Goal: Contribute content

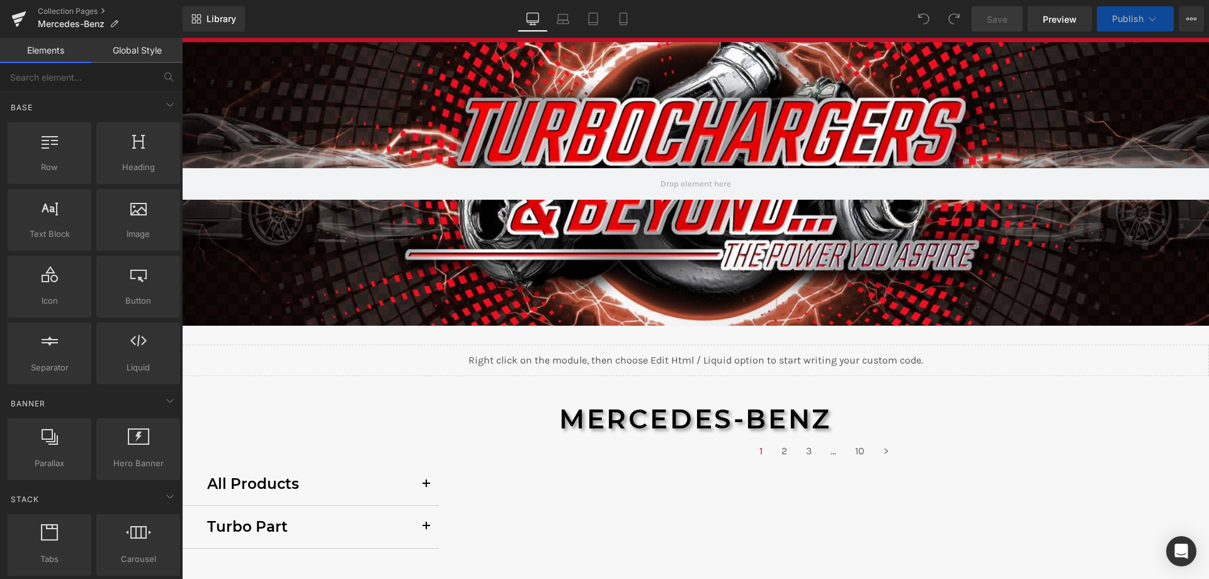
scroll to position [189, 0]
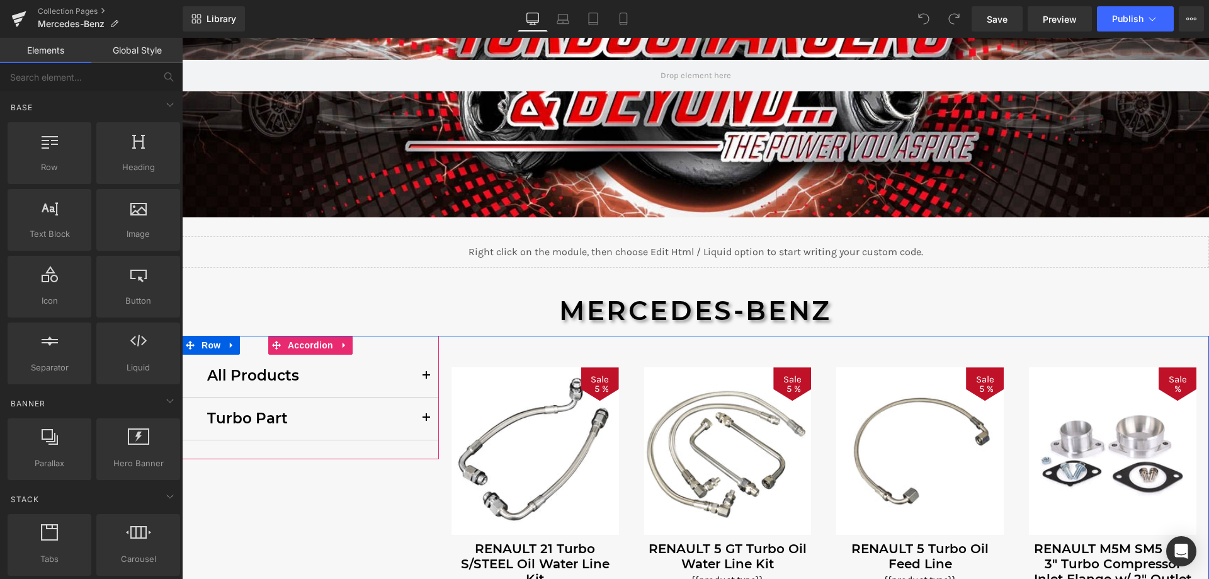
click at [236, 379] on p "All Products" at bounding box center [310, 375] width 207 height 23
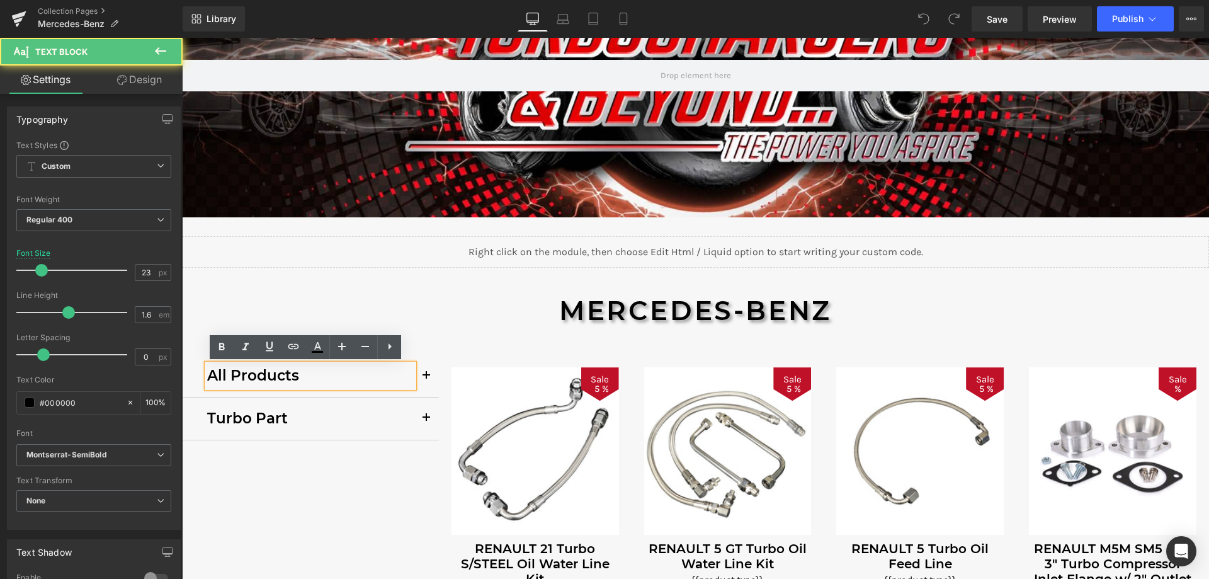
click at [191, 383] on div "All Products Text Block" at bounding box center [310, 376] width 257 height 43
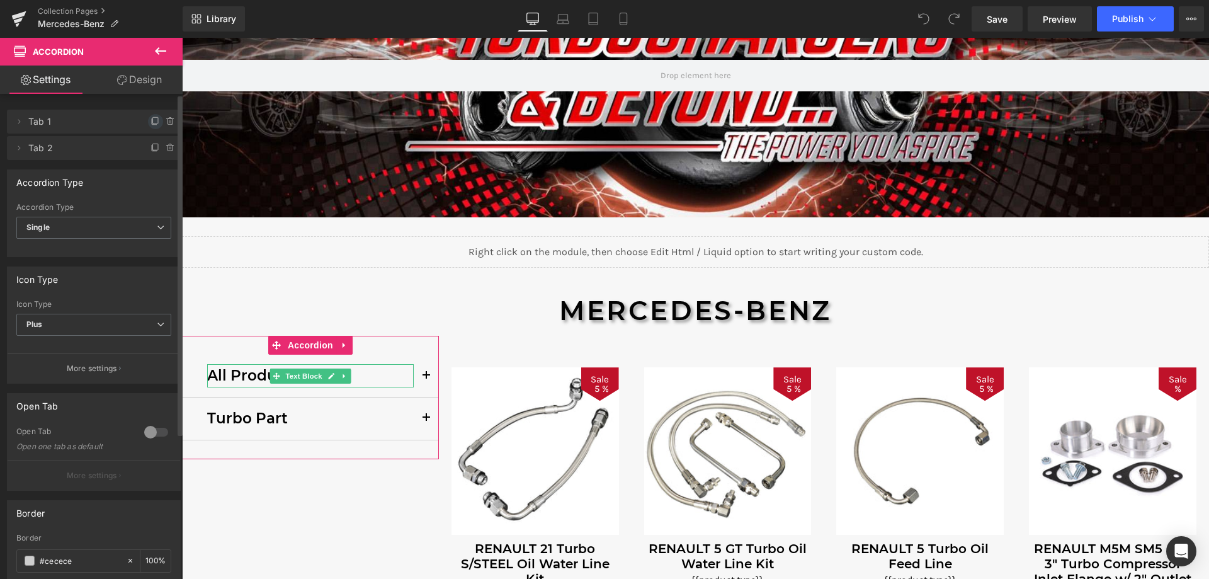
click at [153, 123] on icon at bounding box center [155, 120] width 5 height 6
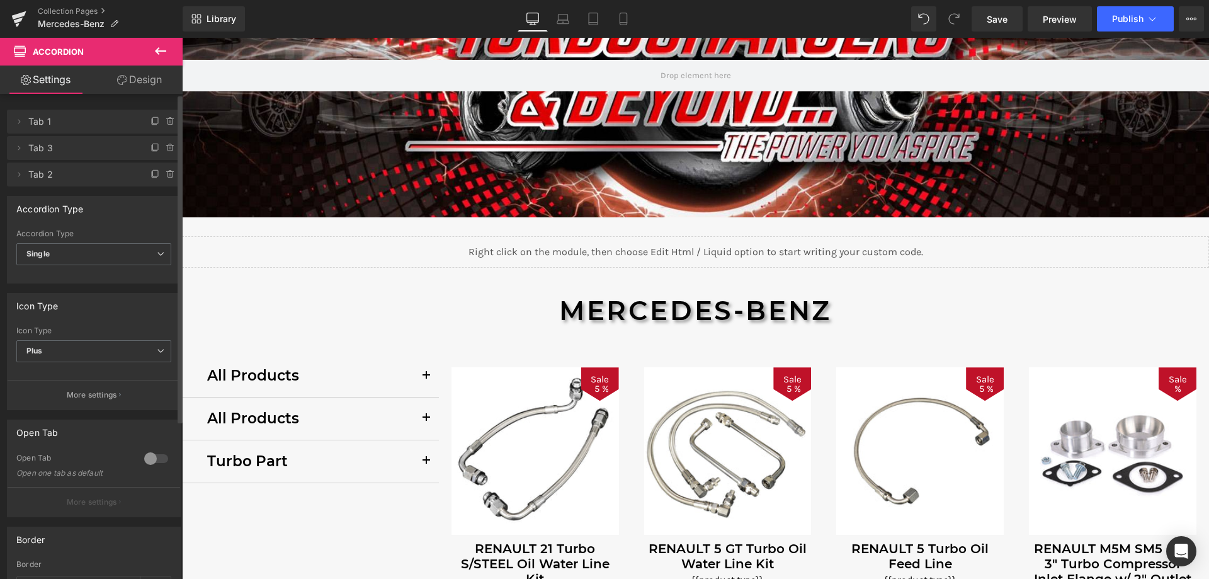
click at [242, 414] on p "All Products" at bounding box center [310, 418] width 207 height 23
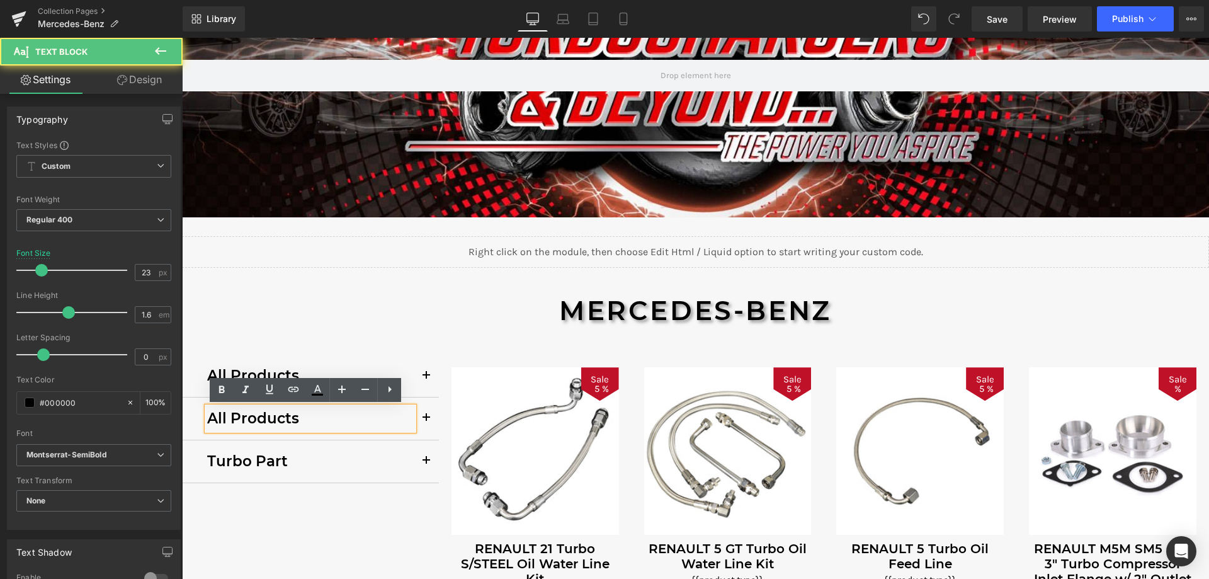
click at [308, 423] on p "All Products" at bounding box center [310, 418] width 207 height 23
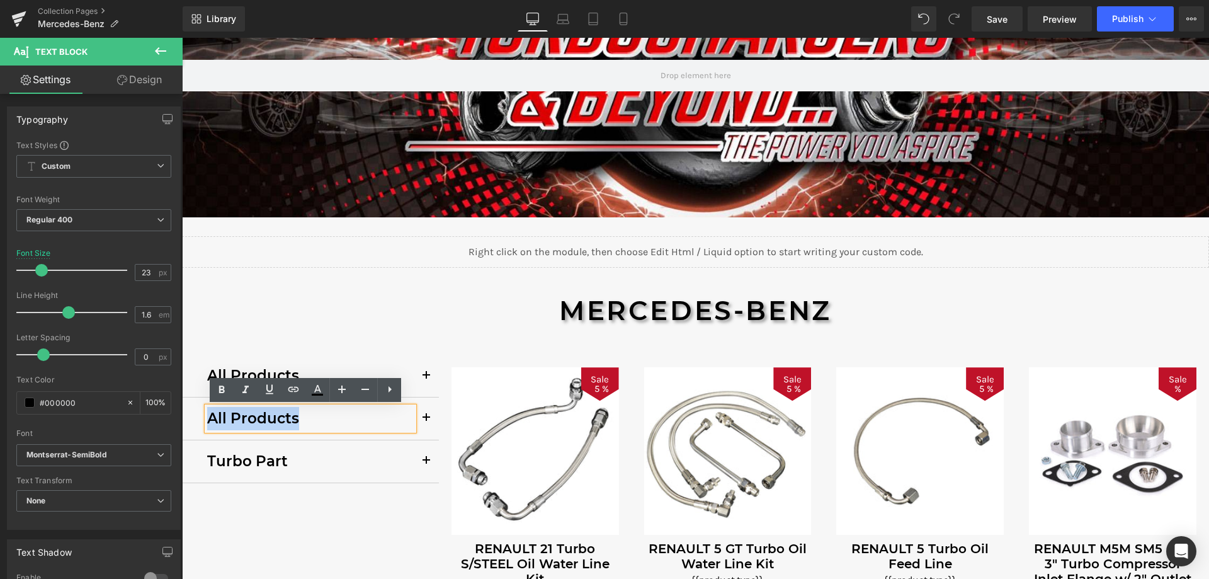
drag, startPoint x: 305, startPoint y: 419, endPoint x: 207, endPoint y: 420, distance: 98.2
click at [207, 420] on p "All Products" at bounding box center [310, 418] width 207 height 23
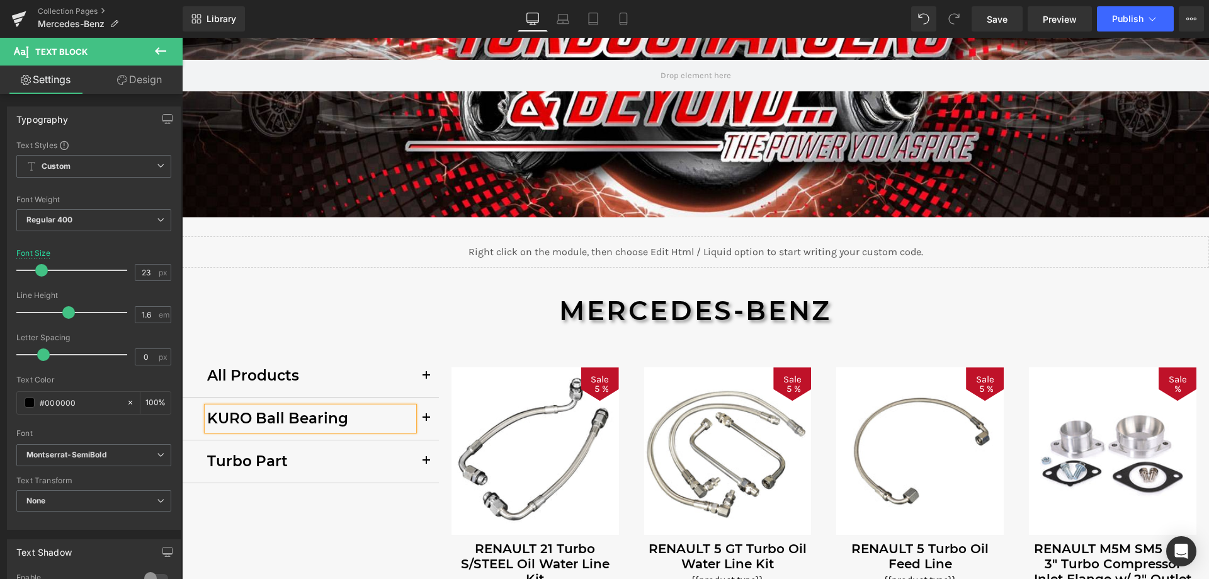
click at [267, 418] on p "KURO Ball Bearing" at bounding box center [310, 418] width 207 height 23
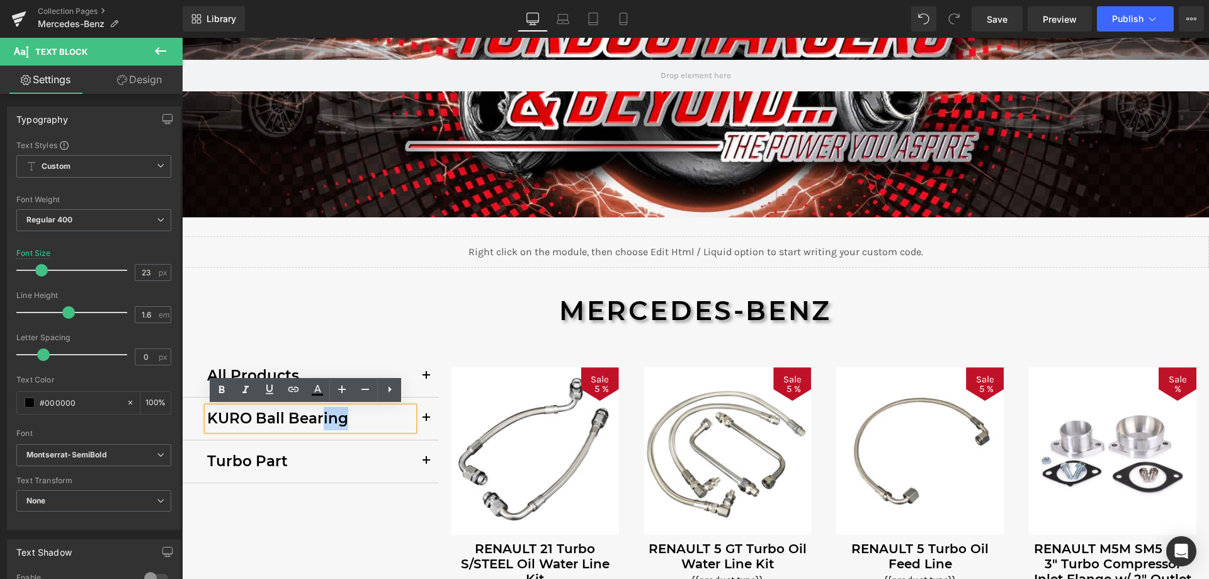
drag, startPoint x: 201, startPoint y: 419, endPoint x: 320, endPoint y: 416, distance: 119.1
click at [320, 416] on div "KURO Ball Bearing" at bounding box center [310, 418] width 207 height 23
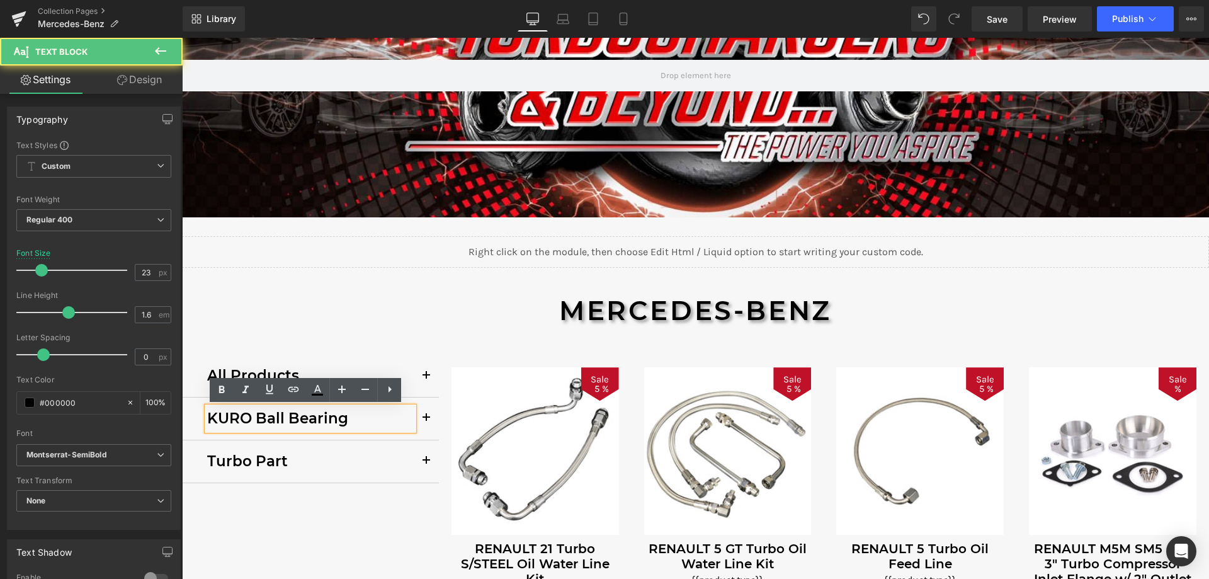
click at [222, 420] on p "KURO Ball Bearing" at bounding box center [310, 418] width 207 height 23
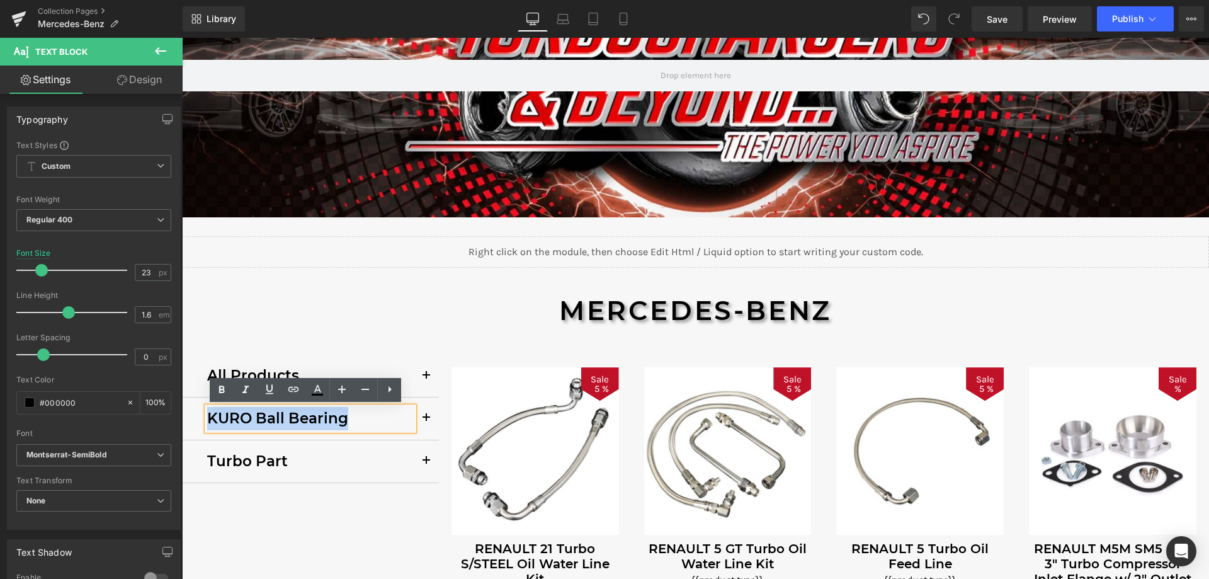
drag, startPoint x: 204, startPoint y: 417, endPoint x: 341, endPoint y: 416, distance: 137.3
click at [341, 416] on p "KURO Ball Bearing" at bounding box center [310, 418] width 207 height 23
click at [295, 392] on icon at bounding box center [293, 389] width 11 height 5
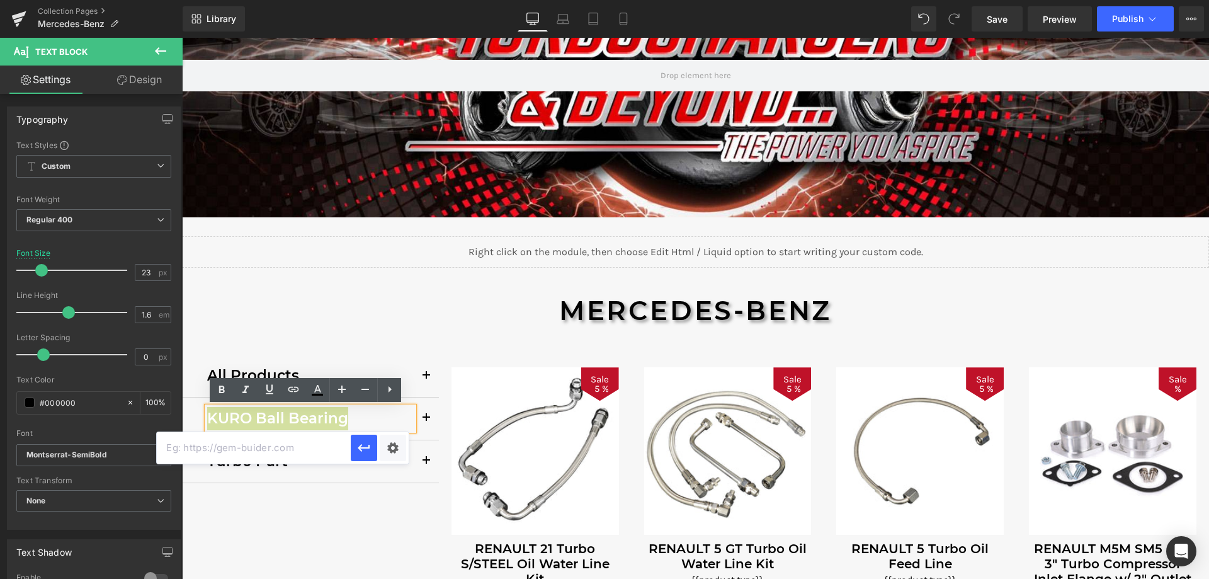
click at [270, 453] on input "text" at bounding box center [254, 447] width 194 height 31
paste input "/collections/mercedes-benz-kuro-ball-bearing-turbo-mercedes-benz"
type input "/collections/mercedes-benz-kuro-ball-bearing-turbo-mercedes-benz"
drag, startPoint x: 358, startPoint y: 450, endPoint x: 176, endPoint y: 412, distance: 185.9
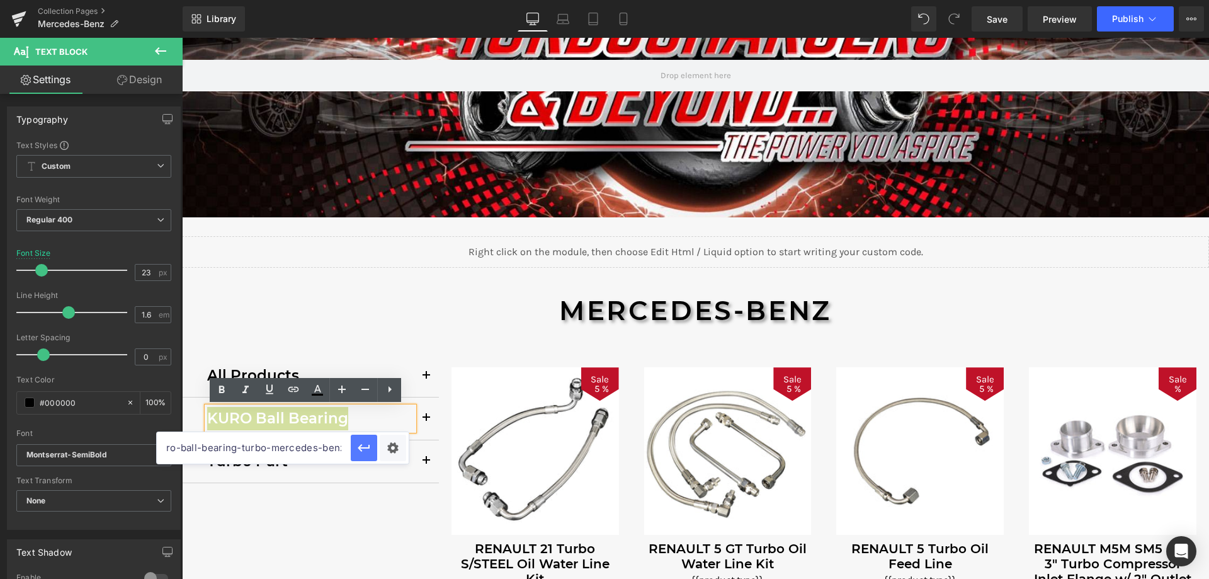
click at [358, 450] on icon "button" at bounding box center [363, 447] width 15 height 15
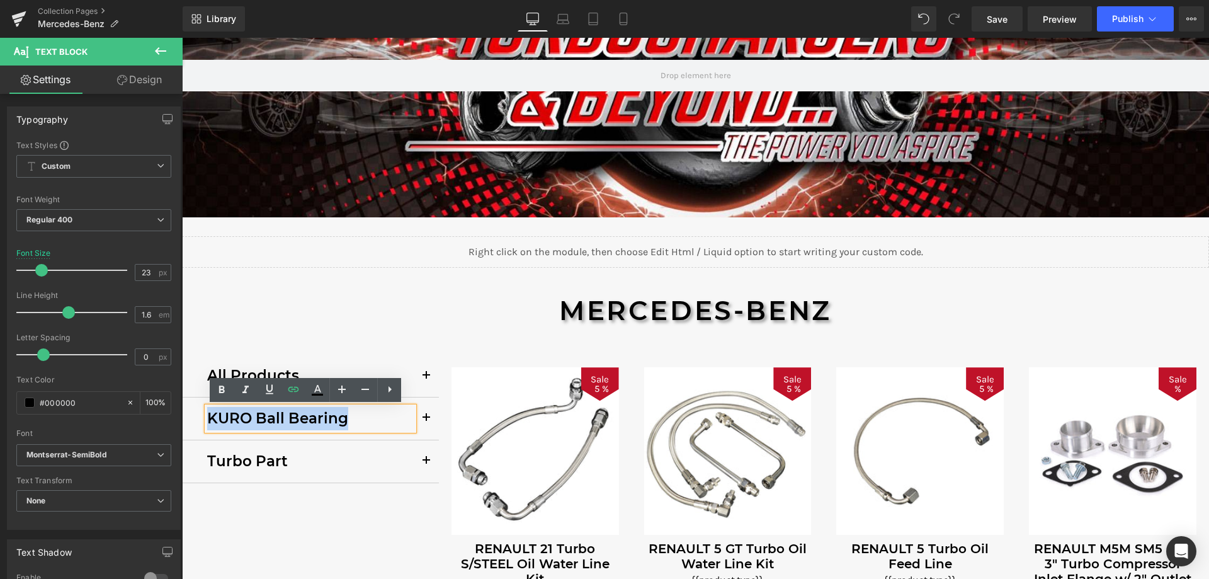
click at [426, 421] on span "button" at bounding box center [426, 421] width 0 height 0
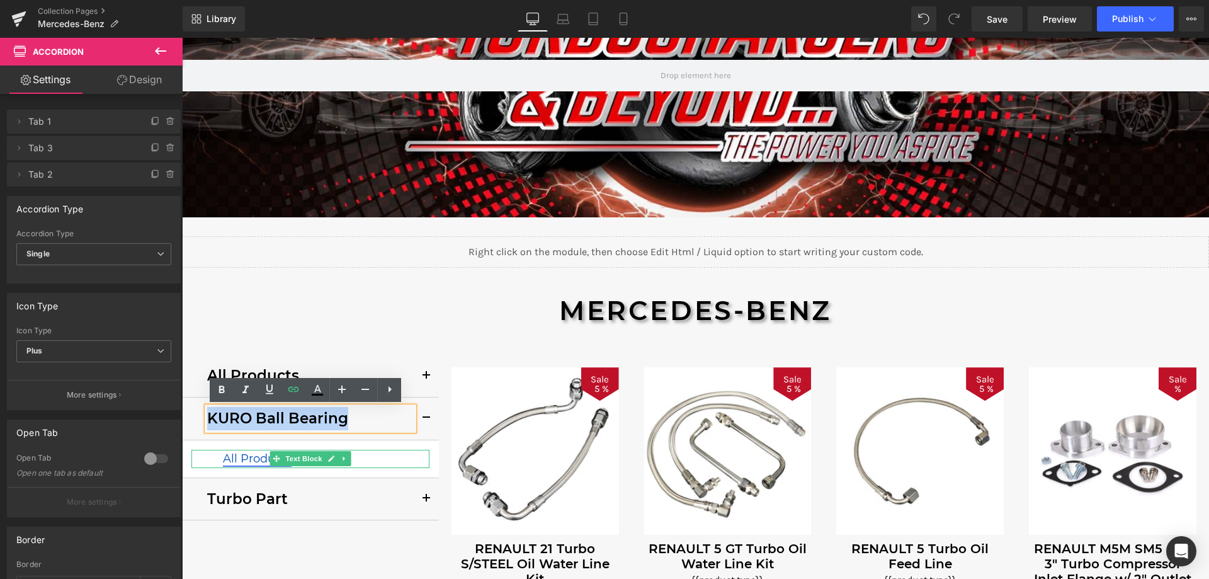
click at [234, 460] on link "All Products" at bounding box center [257, 459] width 69 height 14
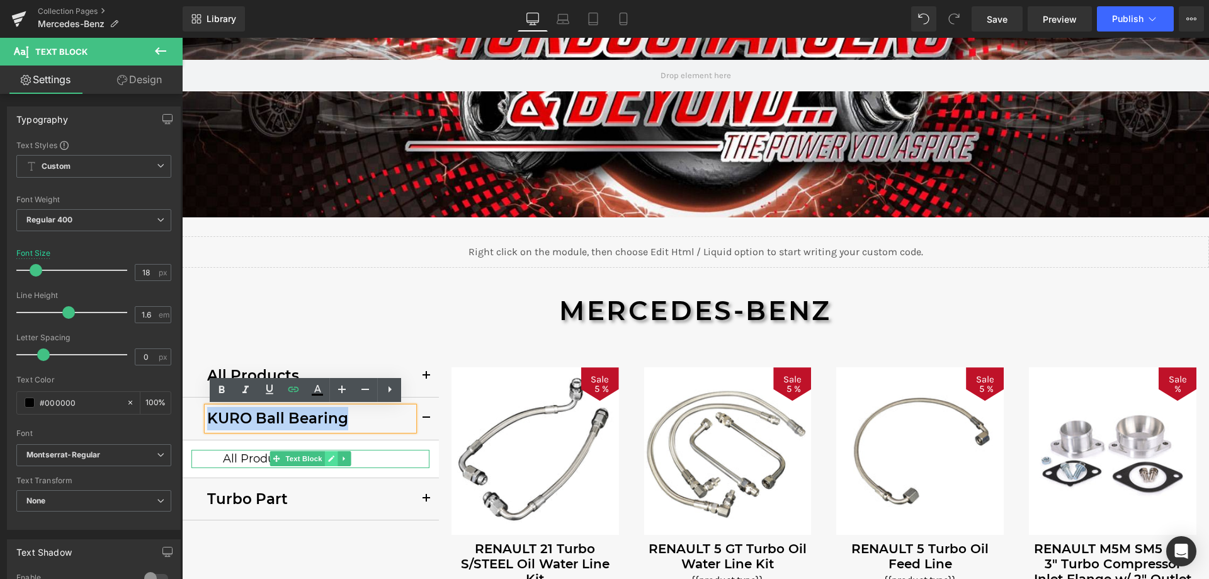
click at [328, 460] on icon at bounding box center [331, 458] width 6 height 6
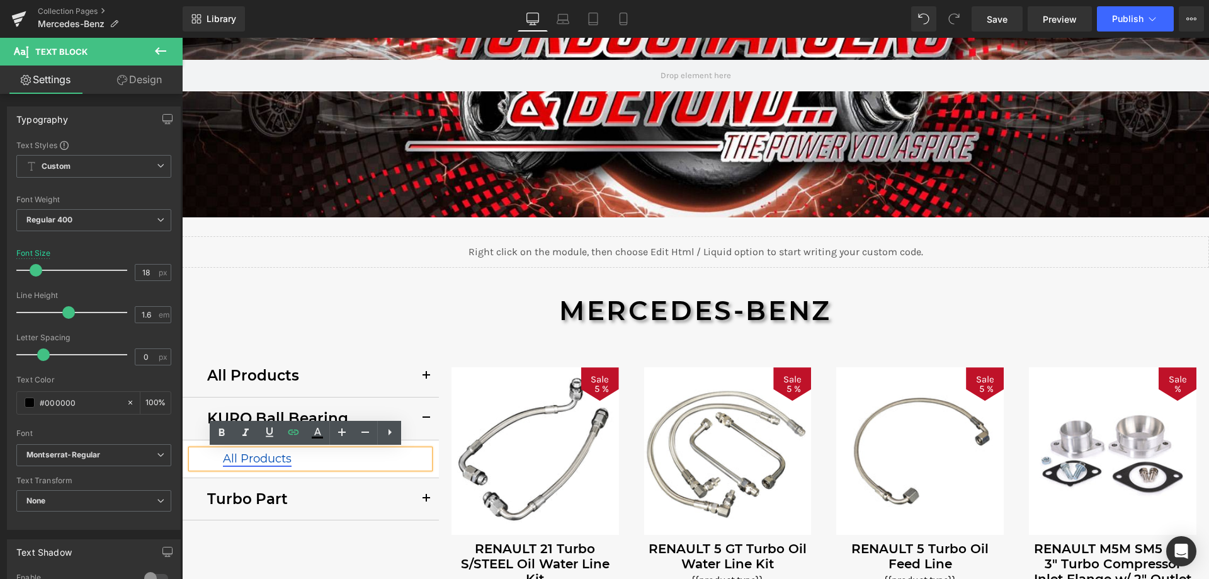
click at [248, 459] on link "All Products" at bounding box center [257, 459] width 69 height 14
drag, startPoint x: 295, startPoint y: 458, endPoint x: 222, endPoint y: 460, distance: 73.7
click at [223, 460] on p "All Products" at bounding box center [326, 459] width 207 height 18
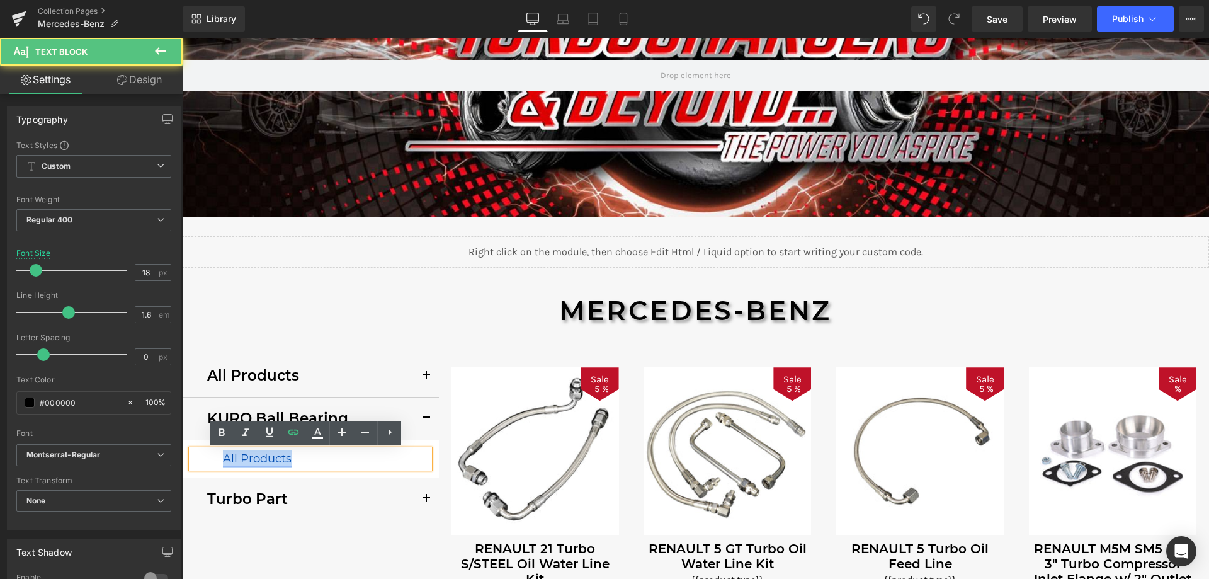
click at [280, 461] on link "All Products" at bounding box center [257, 459] width 69 height 14
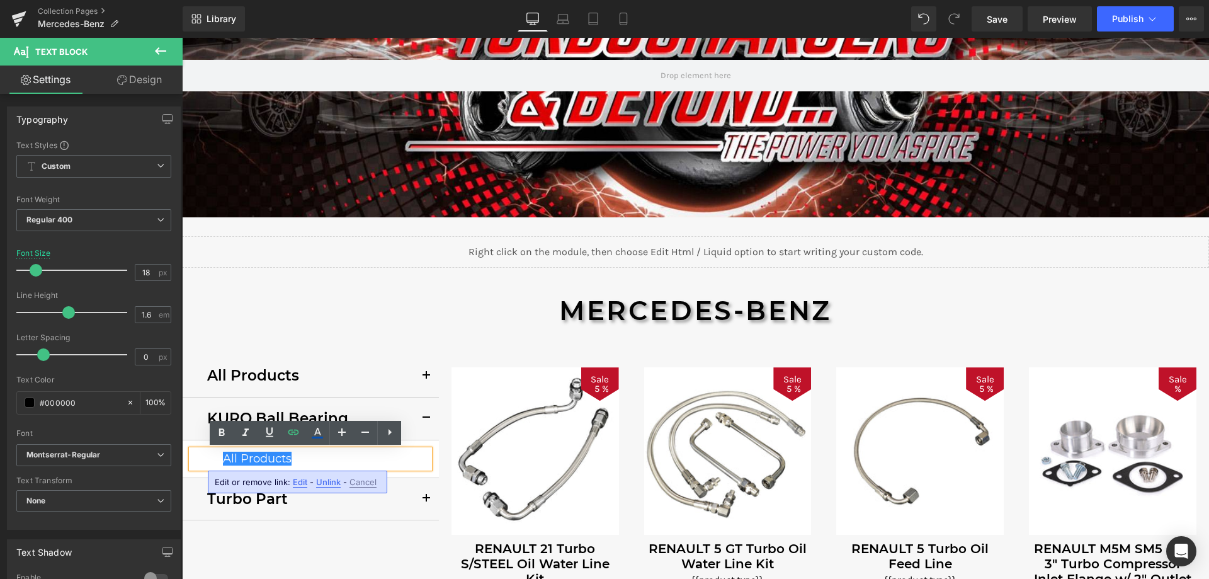
click at [292, 458] on p "All Products" at bounding box center [326, 459] width 207 height 18
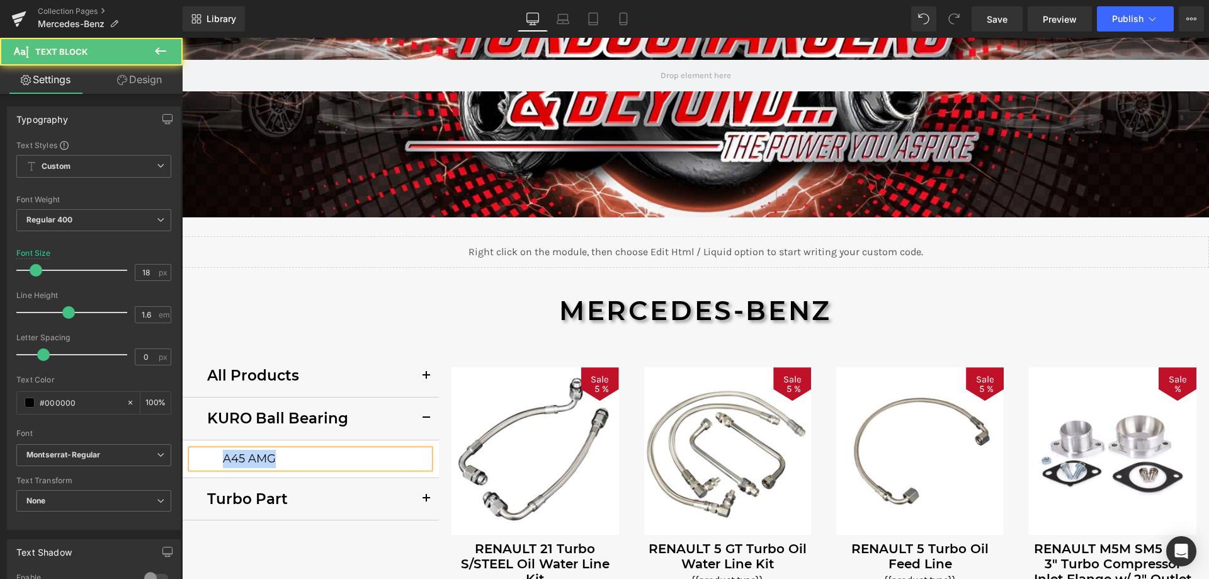
drag, startPoint x: 220, startPoint y: 457, endPoint x: 277, endPoint y: 456, distance: 57.3
click at [277, 456] on p "A 45 AMG" at bounding box center [326, 459] width 207 height 18
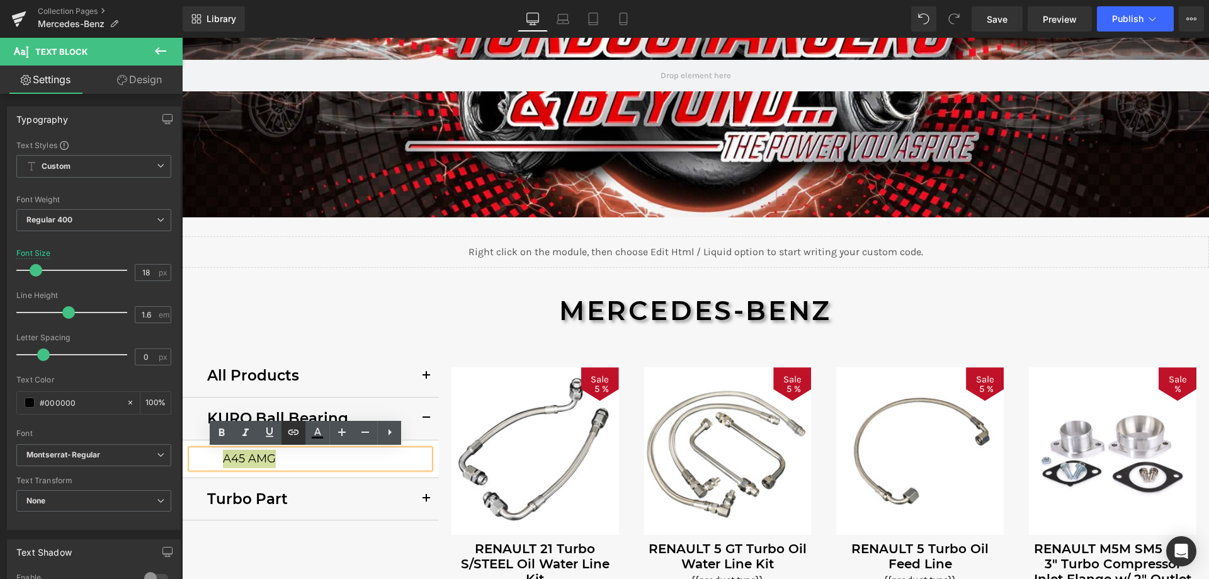
click at [288, 429] on icon at bounding box center [293, 431] width 15 height 15
click at [250, 487] on input "text" at bounding box center [279, 485] width 194 height 31
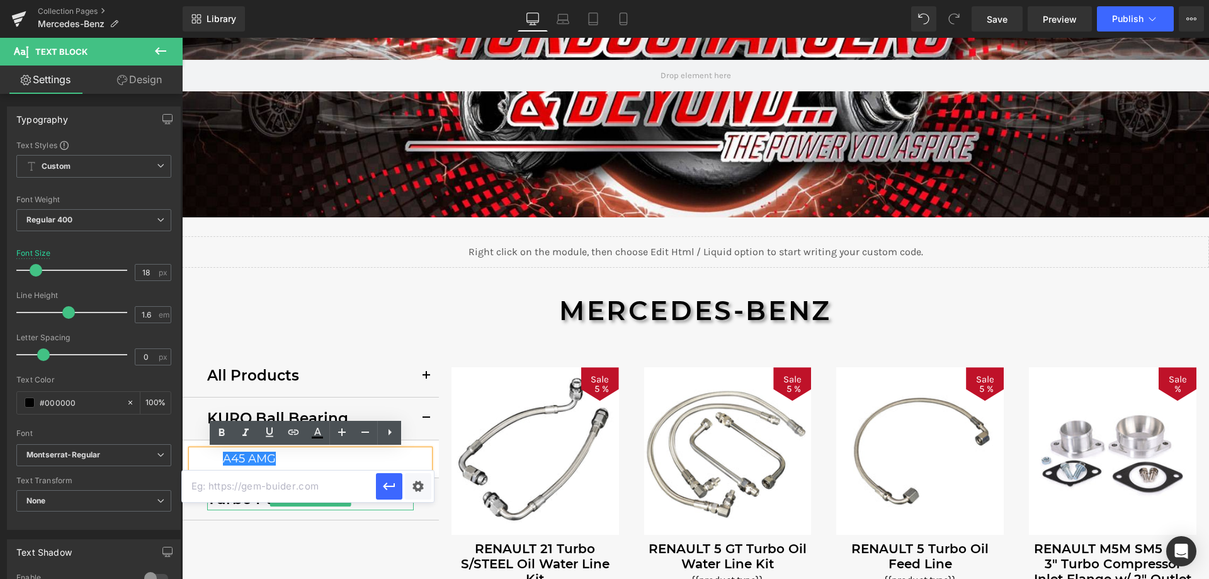
paste input "/collections/mercedes-benz-kuro-ball-bearing-turbo-mercedes-benz-a45-amg"
type input "/collections/mercedes-benz-kuro-ball-bearing-turbo-mercedes-benz-a45-amg"
click at [384, 487] on icon "button" at bounding box center [389, 486] width 12 height 8
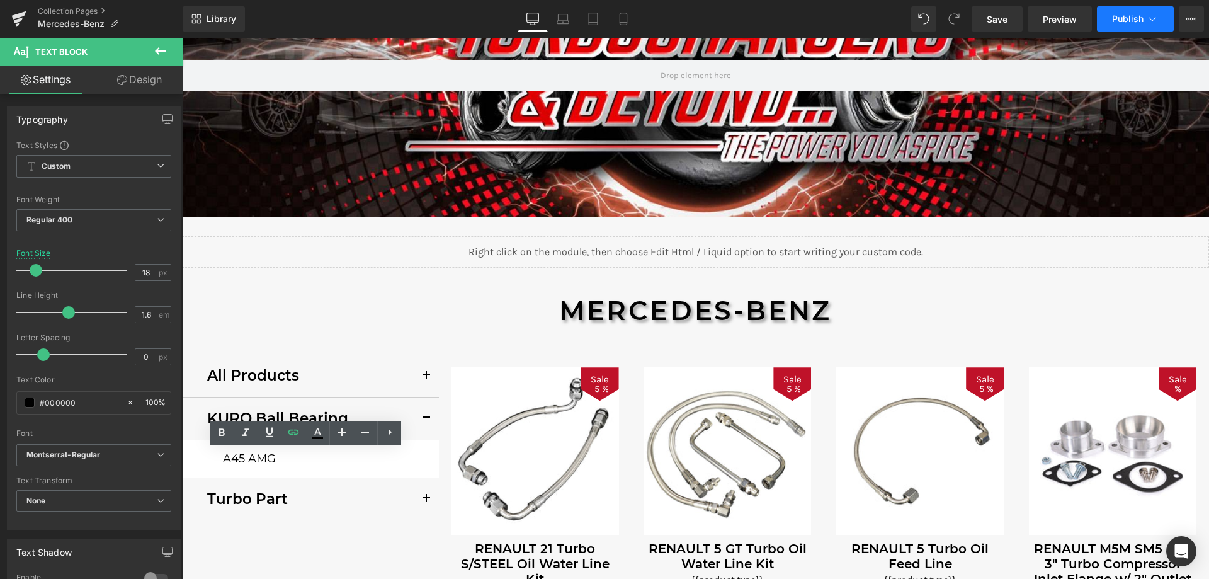
click at [1120, 17] on span "Publish" at bounding box center [1127, 19] width 31 height 10
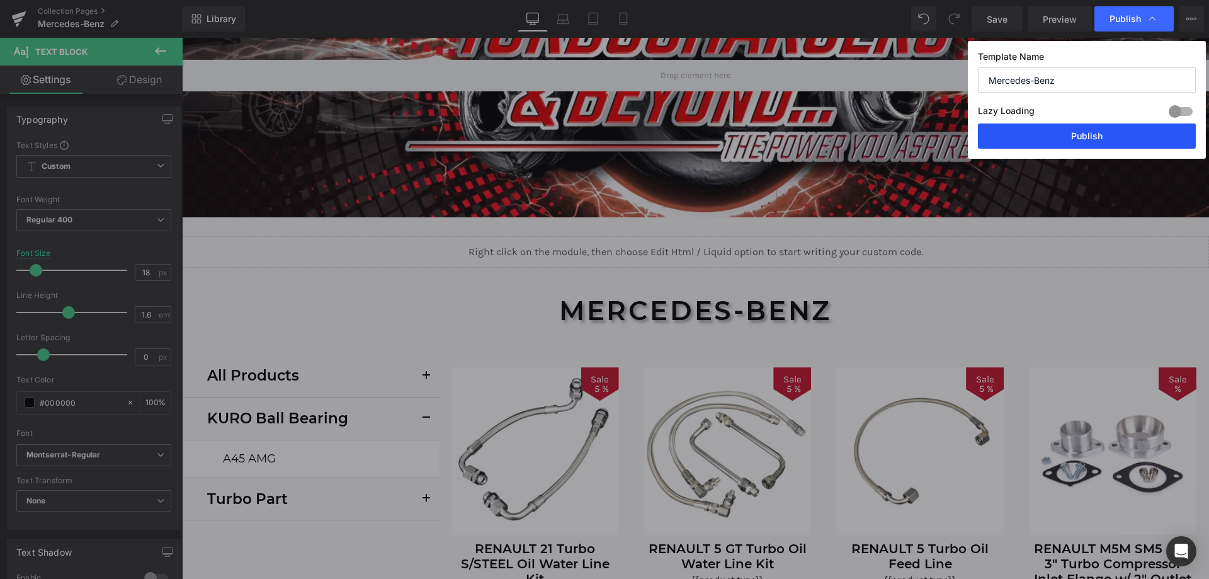
click at [1067, 133] on button "Publish" at bounding box center [1087, 135] width 218 height 25
